Goal: Find specific page/section: Find specific page/section

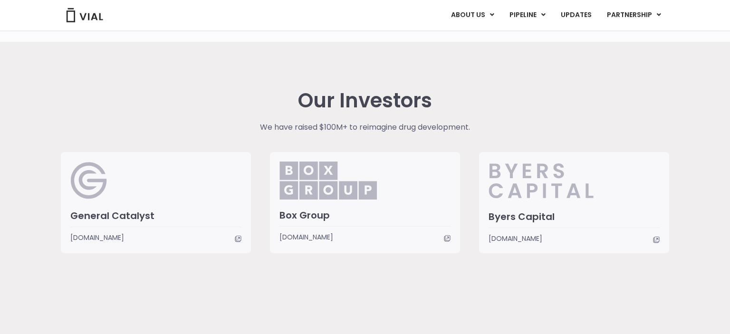
scroll to position [2446, 0]
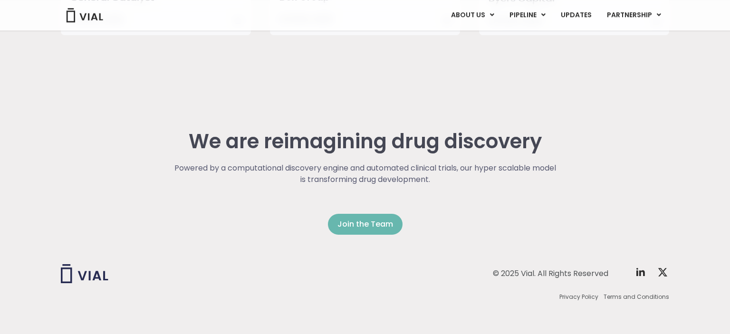
click at [358, 225] on span "Join the Team" at bounding box center [365, 224] width 56 height 11
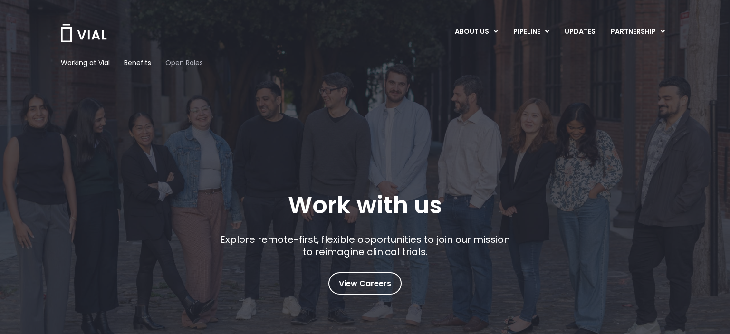
click at [184, 61] on span "Open Roles" at bounding box center [184, 63] width 38 height 10
click at [573, 30] on link "UPDATES" at bounding box center [580, 32] width 46 height 16
